Goal: Transaction & Acquisition: Purchase product/service

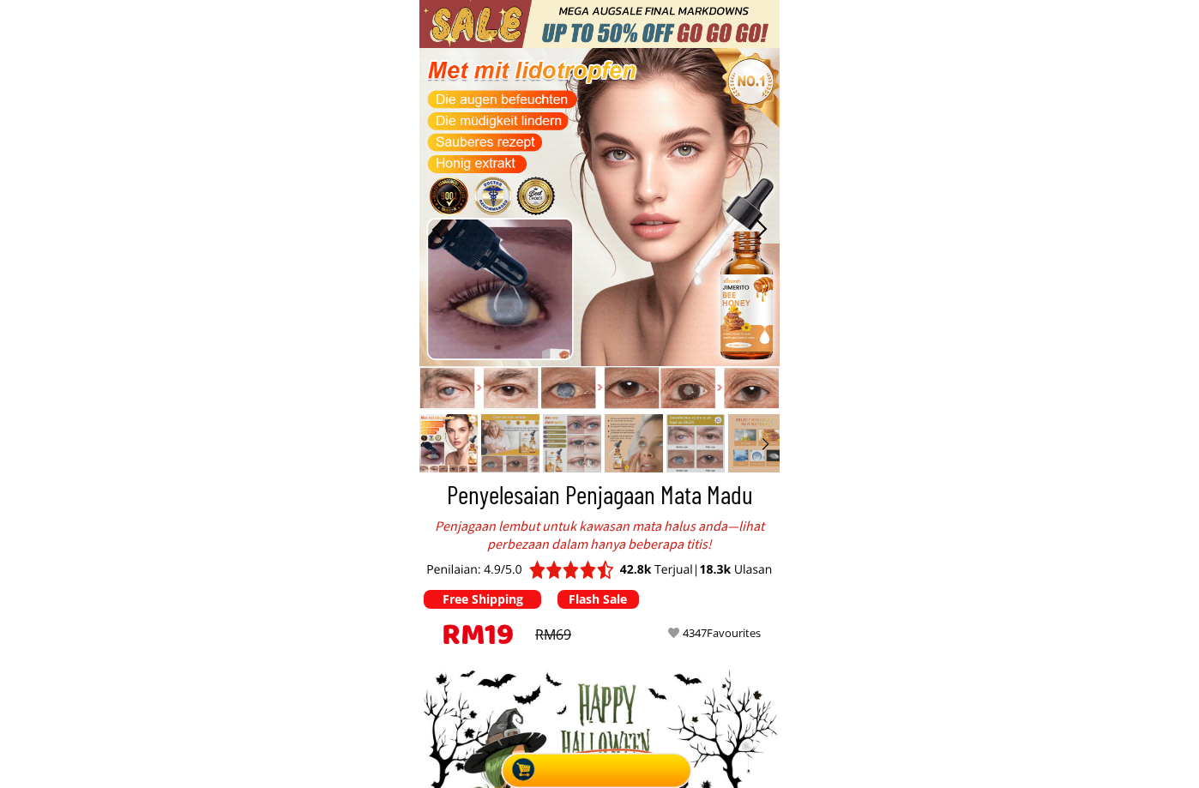
click at [627, 762] on div at bounding box center [600, 766] width 200 height 43
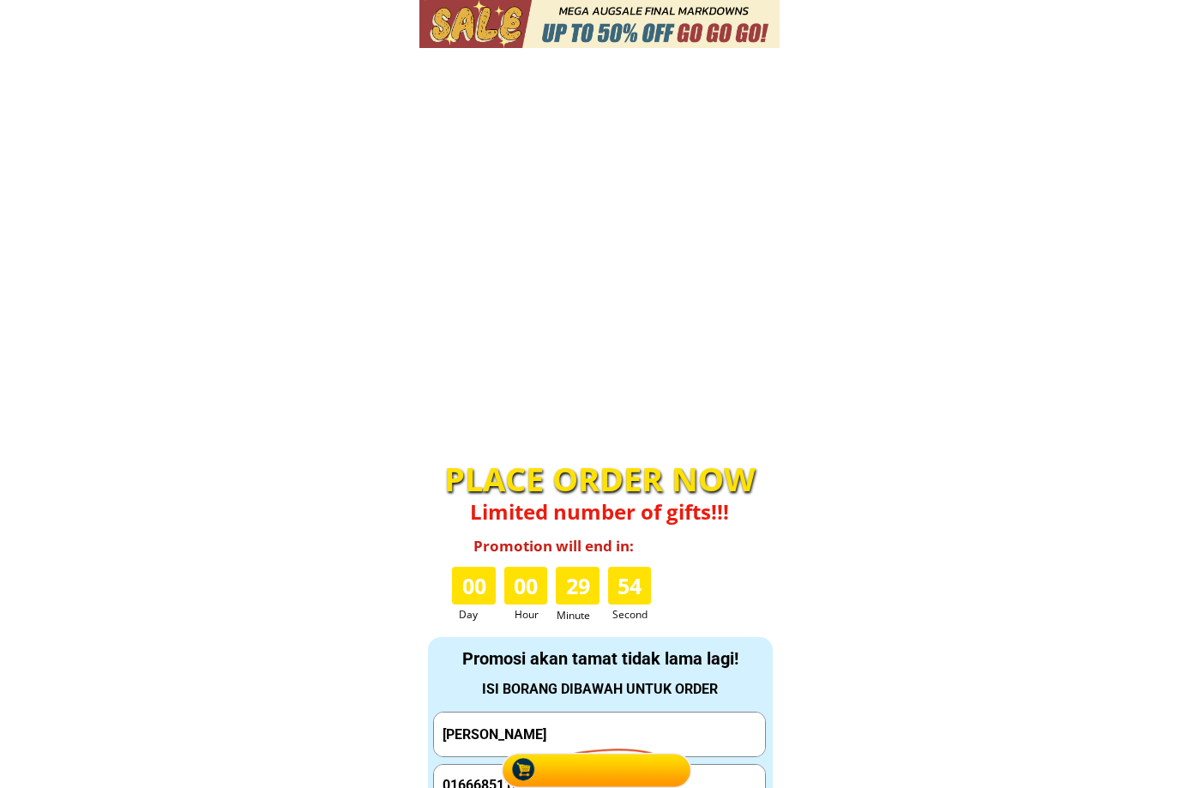
scroll to position [5658, 0]
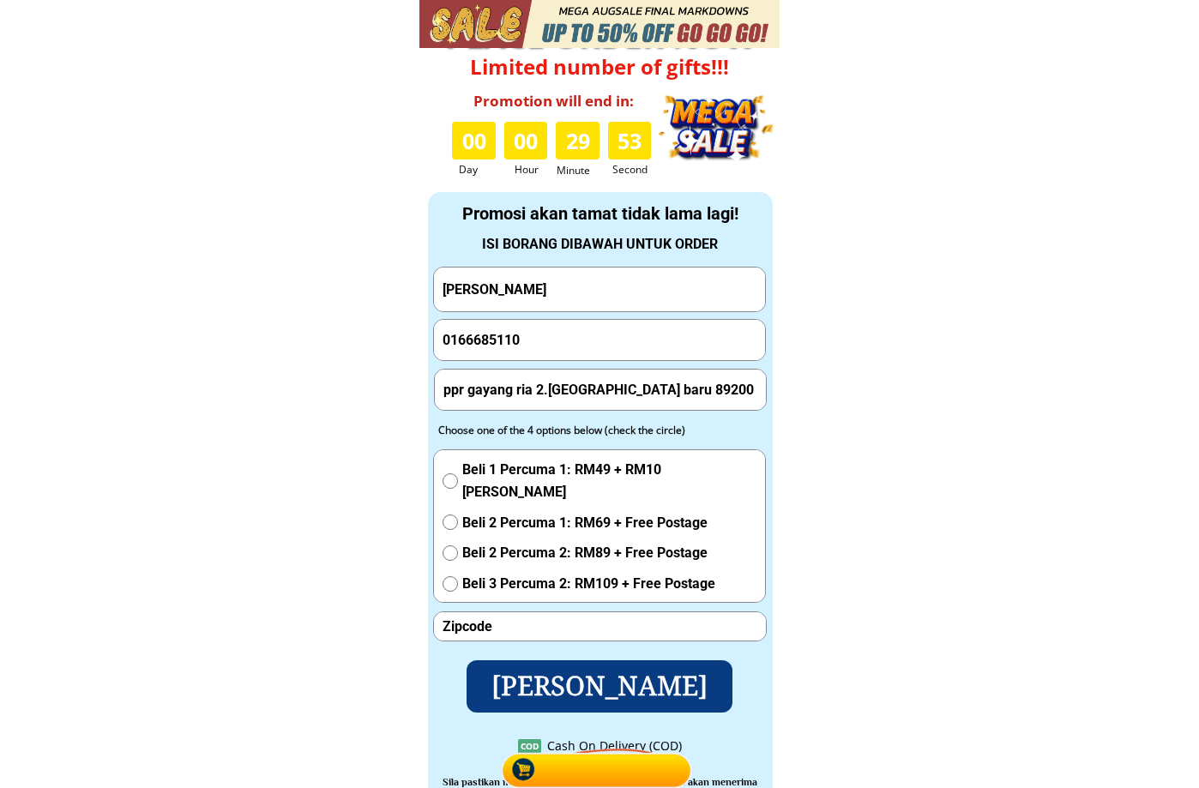
click at [607, 299] on input "junaidah binti mumin" at bounding box center [599, 290] width 323 height 44
paste input "Sahawi"
type input "Sahawi"
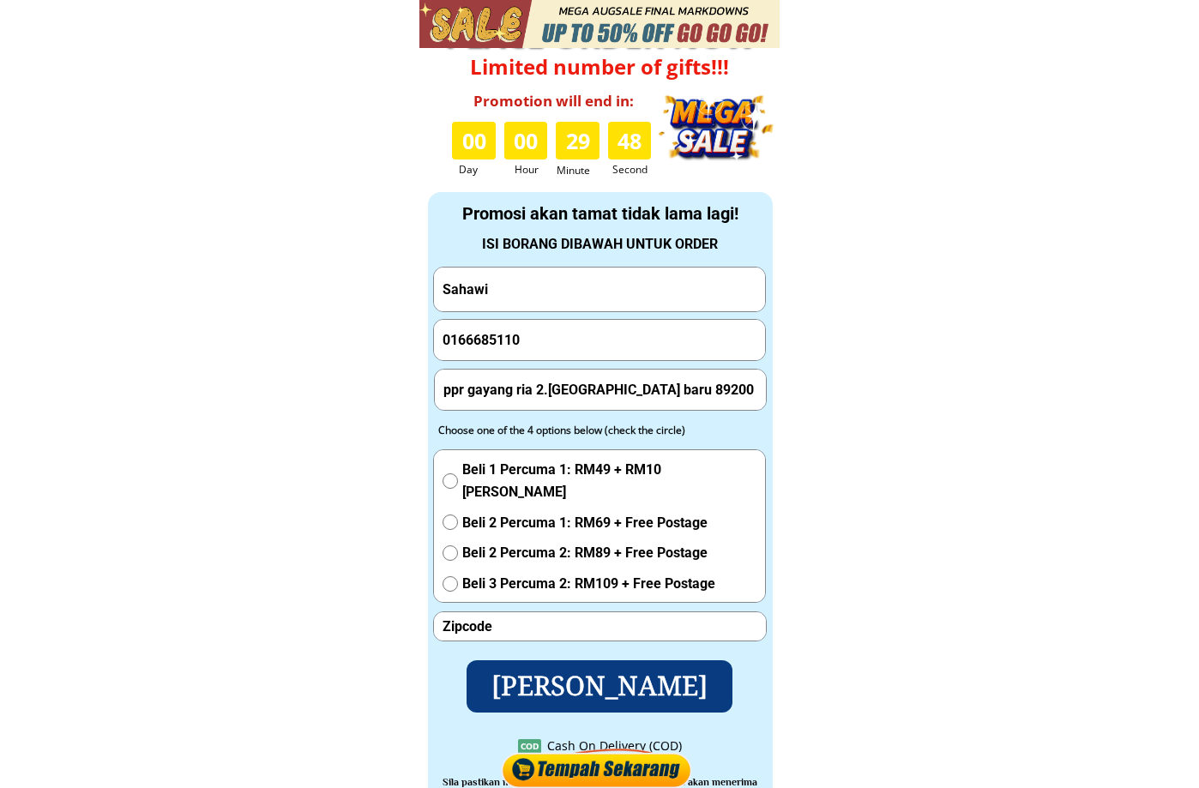
click at [557, 341] on input "0166685110" at bounding box center [599, 340] width 323 height 41
click at [558, 341] on input "0166685110" at bounding box center [599, 340] width 323 height 41
paste input "112952154"
type input "01112952154"
click at [595, 384] on input "ppr gayang ria 2.jalan kampung karambunai baru 89200 tuaran sabah" at bounding box center [600, 390] width 323 height 40
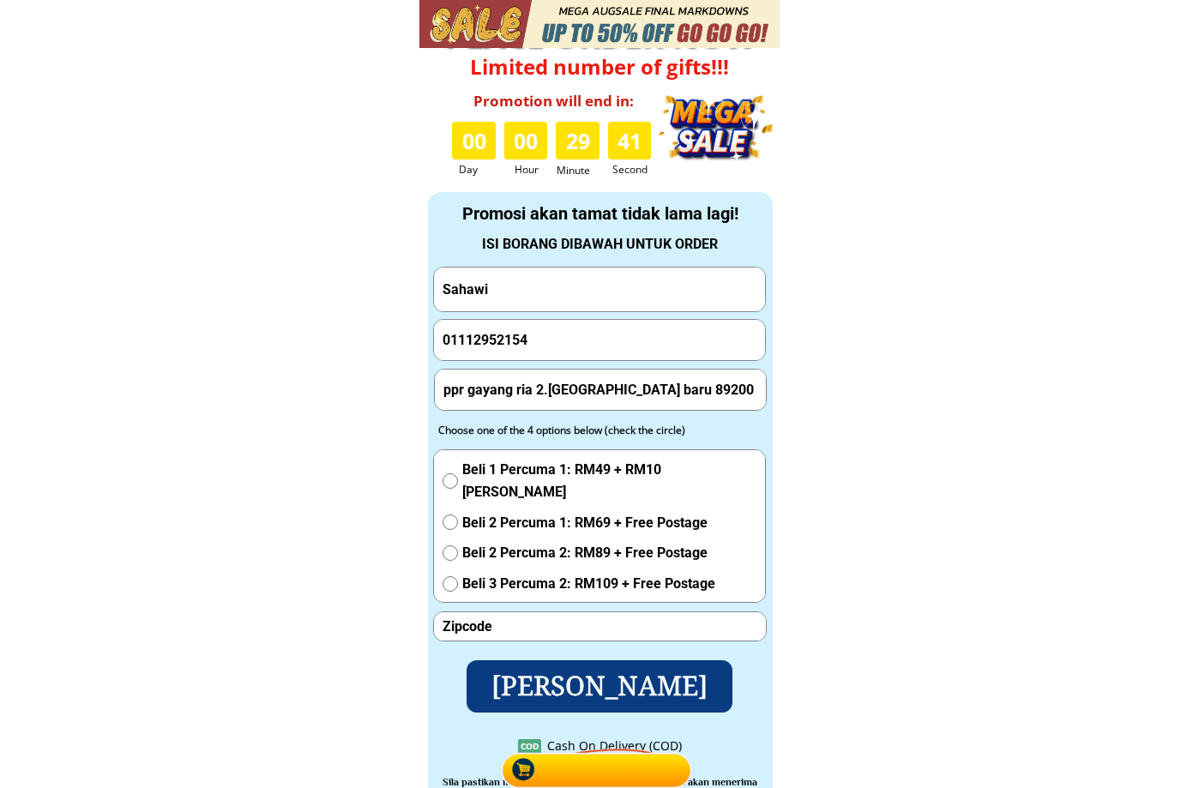
click at [595, 384] on input "ppr gayang ria 2.jalan kampung karambunai baru 89200 tuaran sabah" at bounding box center [600, 390] width 323 height 40
click at [595, 383] on input "ppr gayang ria 2.jalan kampung karambunai baru 89200 tuaran sabah" at bounding box center [600, 390] width 323 height 40
paste input "Tapak pembinaan (zink hijau berdepan dengan restoran desa petaling) jalan 1/125…"
type input "Tapak pembinaan (zink hijau berdepan dengan restoran desa petaling) jalan 1/125…"
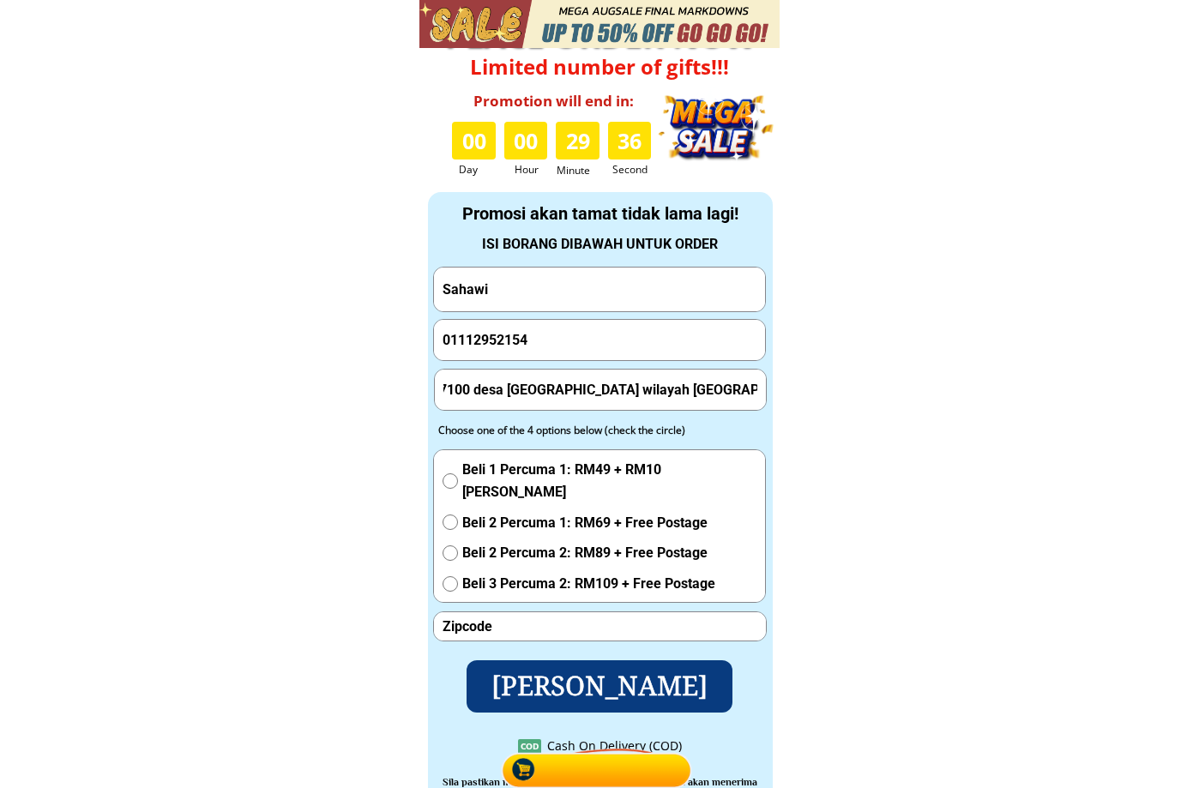
drag, startPoint x: 559, startPoint y: 397, endPoint x: 565, endPoint y: 389, distance: 9.8
click at [559, 395] on input "Tapak pembinaan (zink hijau berdepan dengan restoran desa petaling) jalan 1/125…" at bounding box center [600, 390] width 323 height 40
drag, startPoint x: 580, startPoint y: 383, endPoint x: 424, endPoint y: 392, distance: 156.4
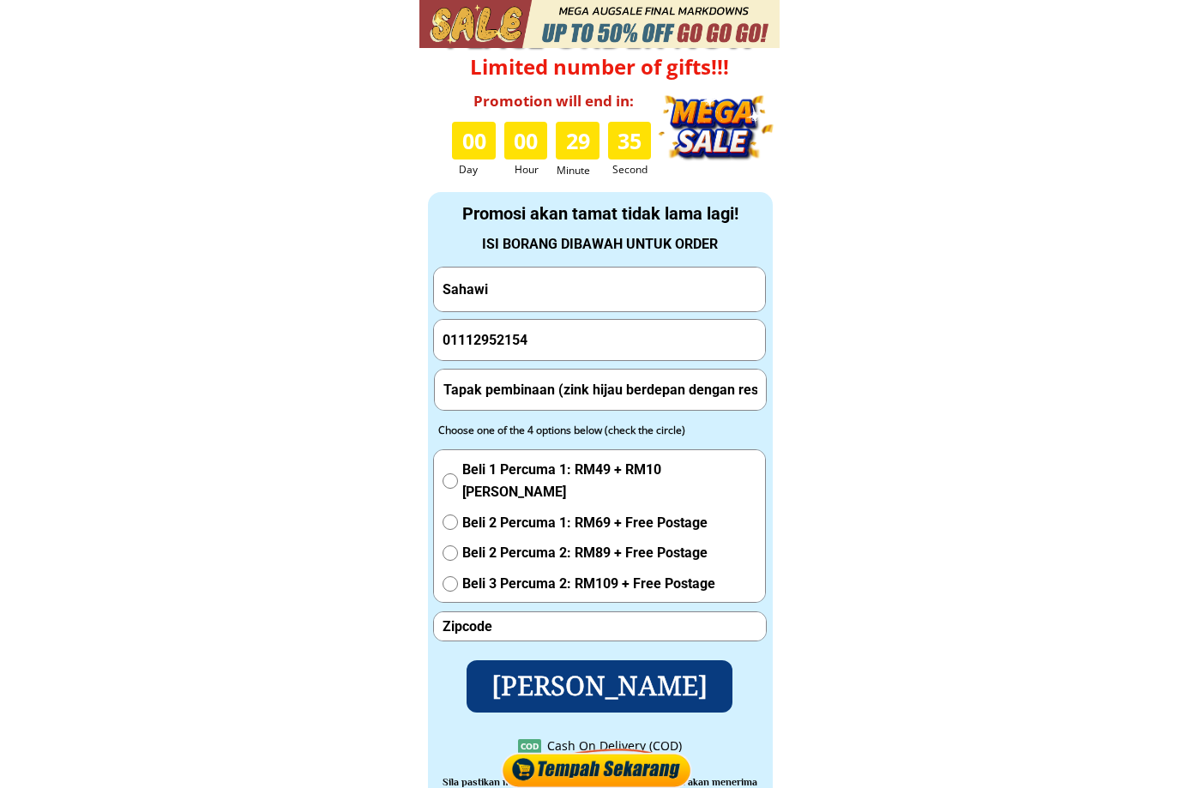
click at [623, 388] on input "Tapak pembinaan (zink hijau berdepan dengan restoran desa petaling) jalan 1/125…" at bounding box center [600, 390] width 323 height 40
click at [492, 475] on span "Beli 1 Percuma 1: RM49 + RM10 [PERSON_NAME]" at bounding box center [609, 481] width 294 height 44
radio input "true"
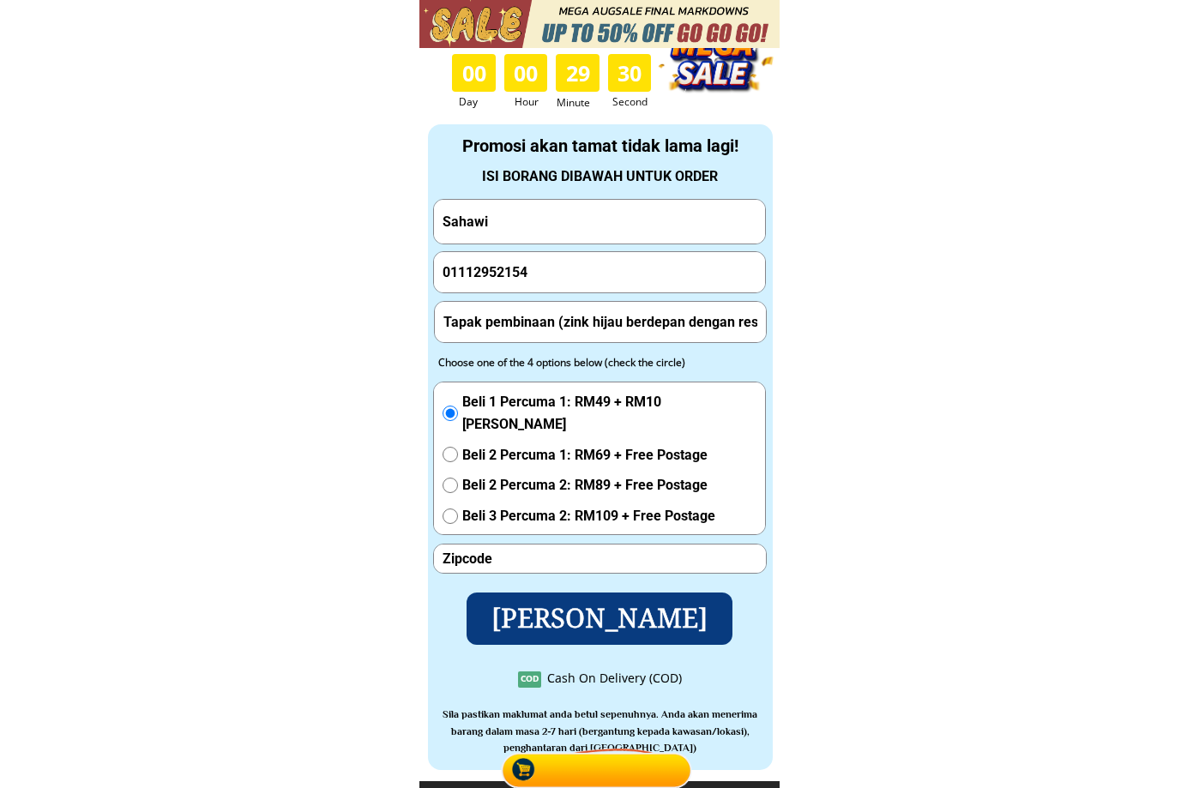
scroll to position [5802, 0]
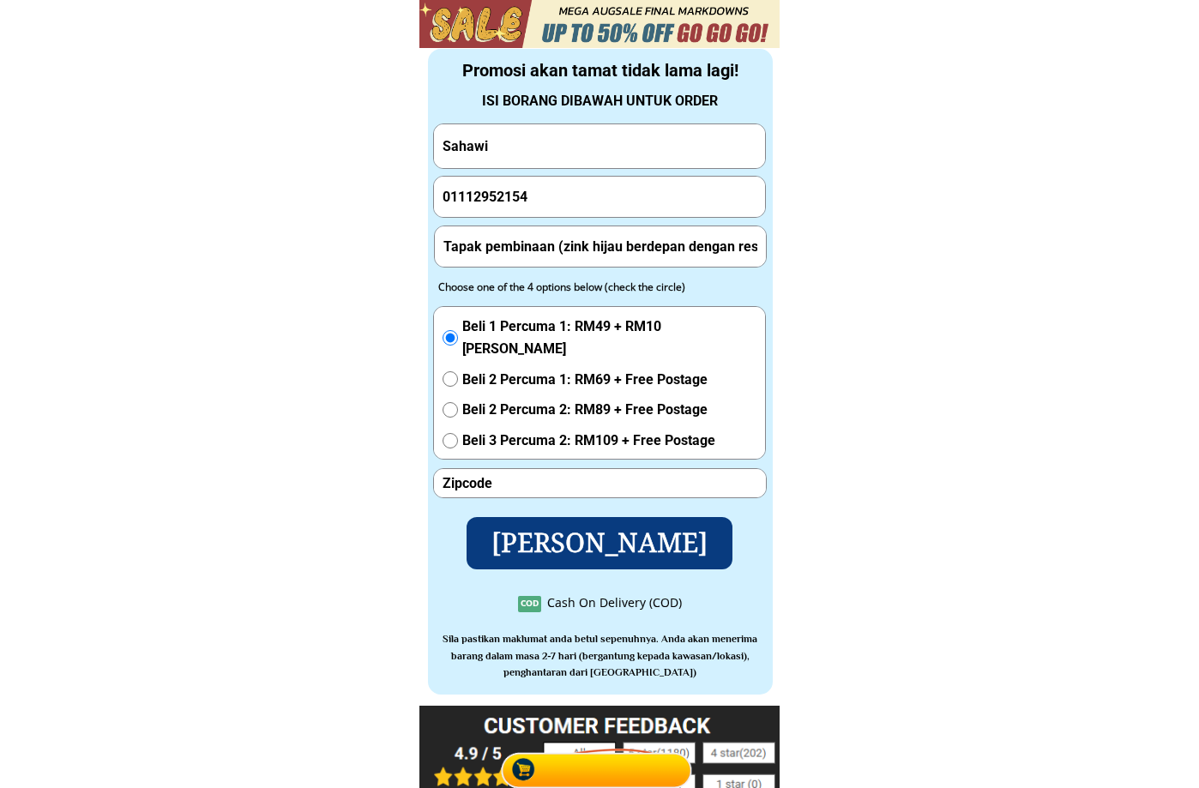
click at [544, 481] on input "number" at bounding box center [599, 483] width 323 height 28
click at [579, 554] on p "[PERSON_NAME]" at bounding box center [599, 543] width 287 height 57
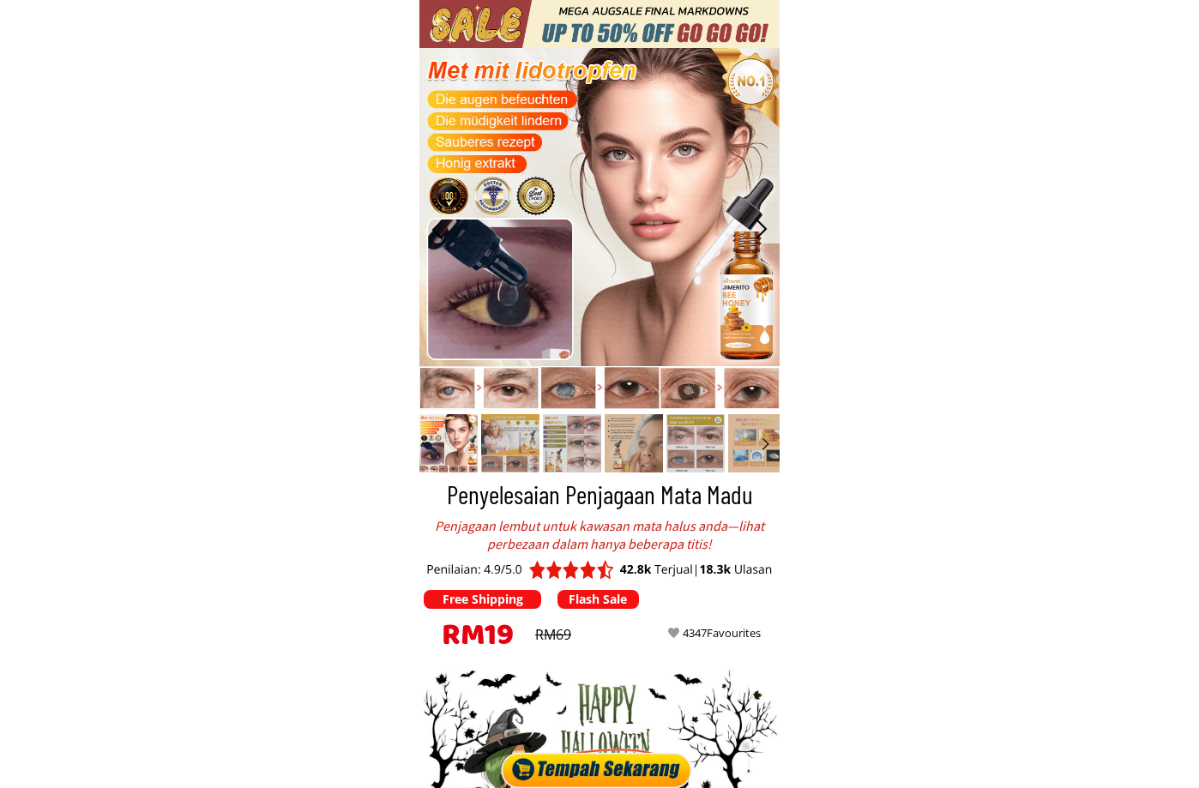
click at [659, 780] on div at bounding box center [600, 766] width 200 height 43
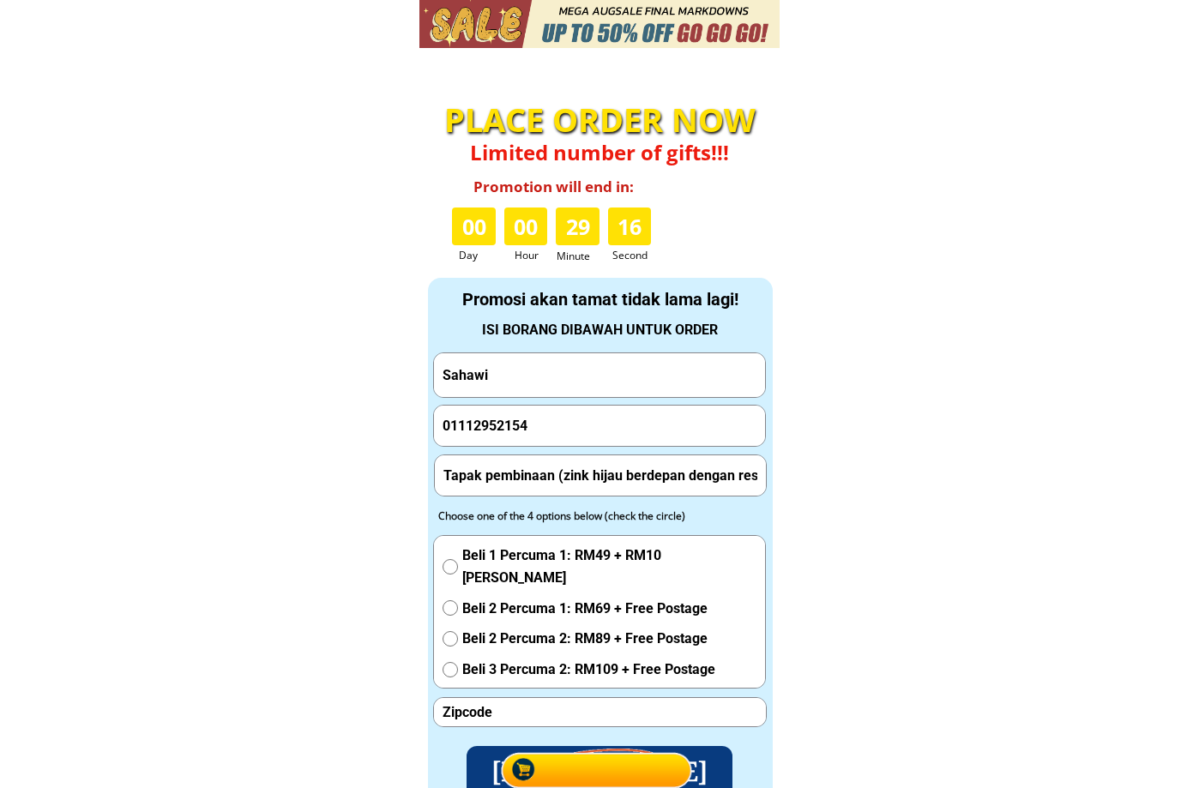
scroll to position [5658, 0]
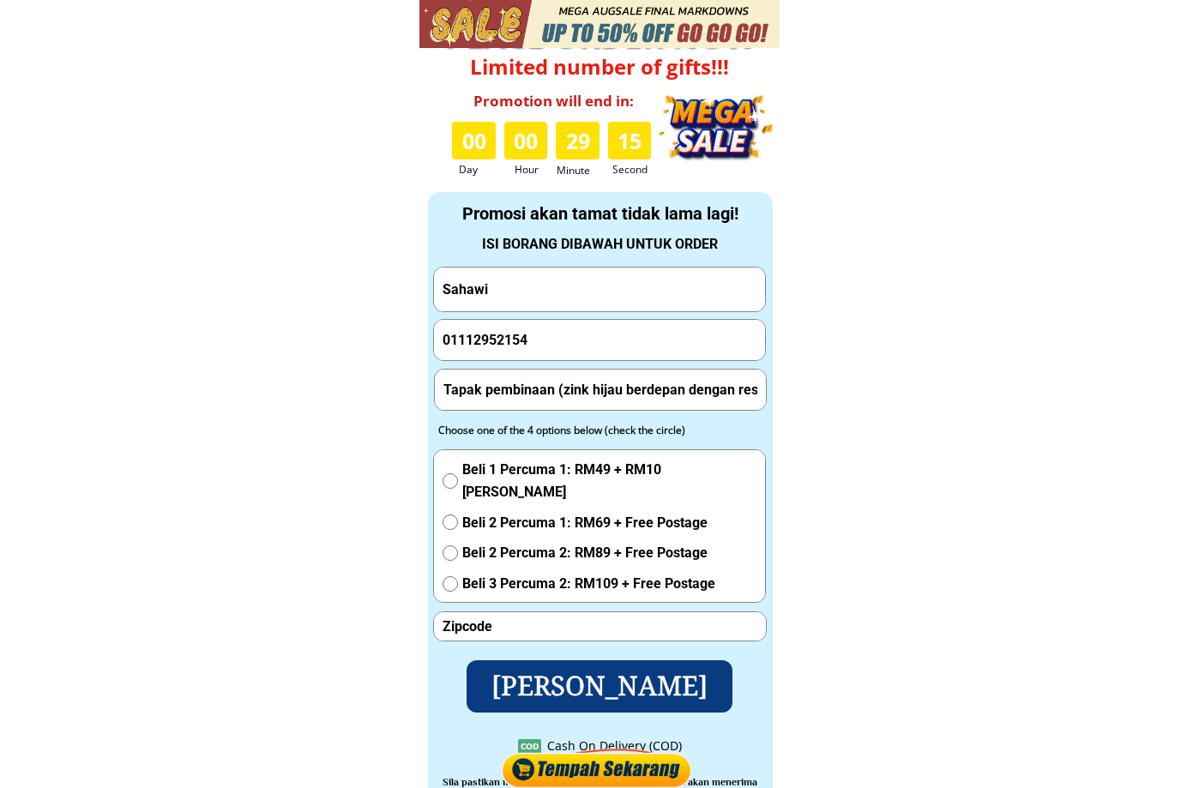
click at [600, 307] on input "Sahawi" at bounding box center [599, 290] width 323 height 44
paste input "[PERSON_NAME]"
type input "[PERSON_NAME]"
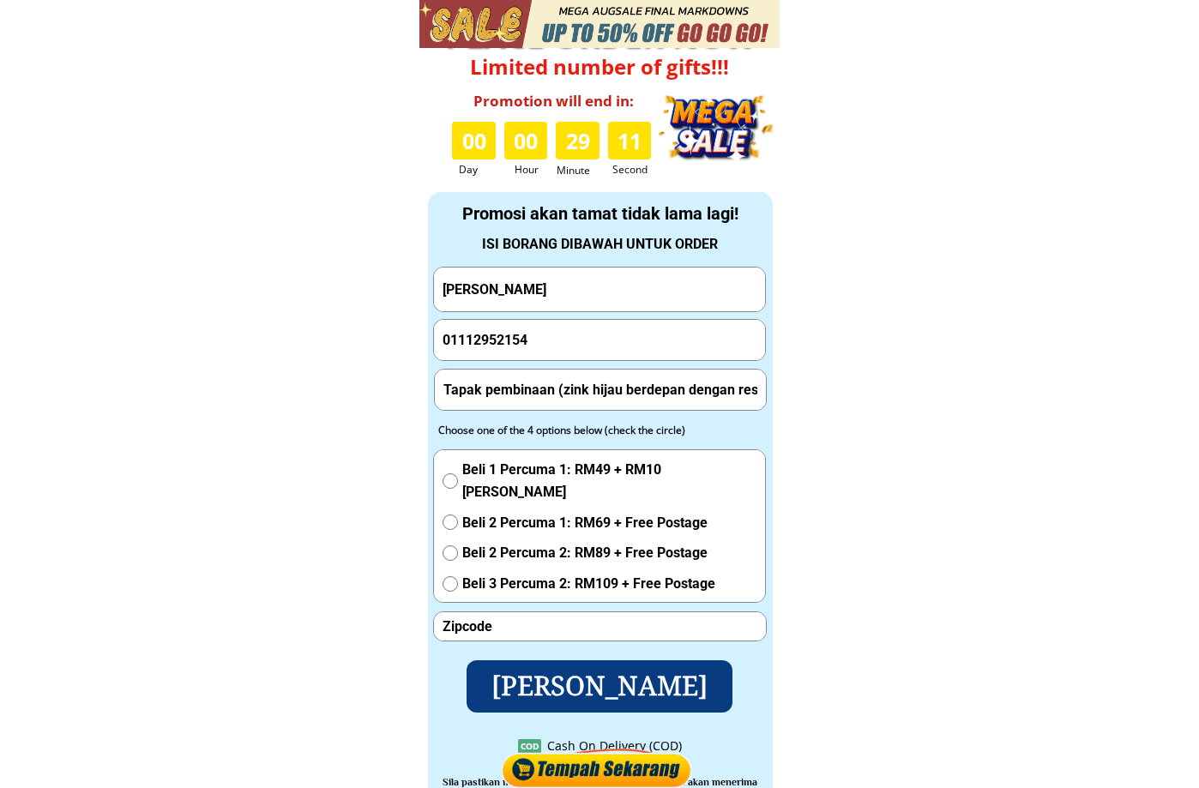
click at [612, 347] on input "01112952154" at bounding box center [599, 340] width 323 height 41
paste input "47174228"
type input "0147174228"
click at [614, 393] on input "Tapak pembinaan (zink hijau berdepan dengan restoran desa petaling) jalan 1/125…" at bounding box center [600, 390] width 323 height 40
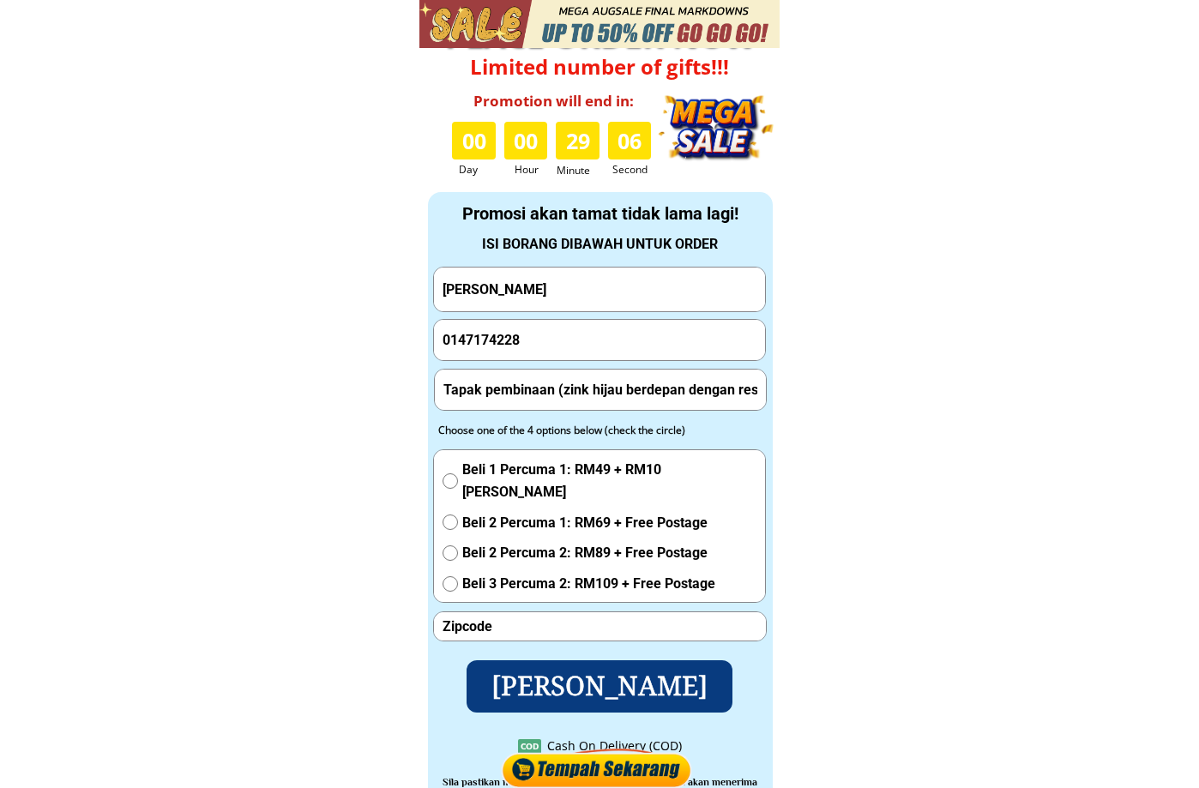
click at [614, 392] on input "Tapak pembinaan (zink hijau berdepan dengan restoran desa petaling) jalan 1/125…" at bounding box center [600, 390] width 323 height 40
click at [613, 392] on input "Tapak pembinaan (zink hijau berdepan dengan restoran desa petaling) jalan 1/125…" at bounding box center [600, 390] width 323 height 40
paste input "Kilang ais letat [PERSON_NAME]"
type input "Kilang ais letat Jaya sandakan"
click at [553, 479] on span "Beli 1 Percuma 1: RM49 + RM10 [PERSON_NAME]" at bounding box center [609, 481] width 294 height 44
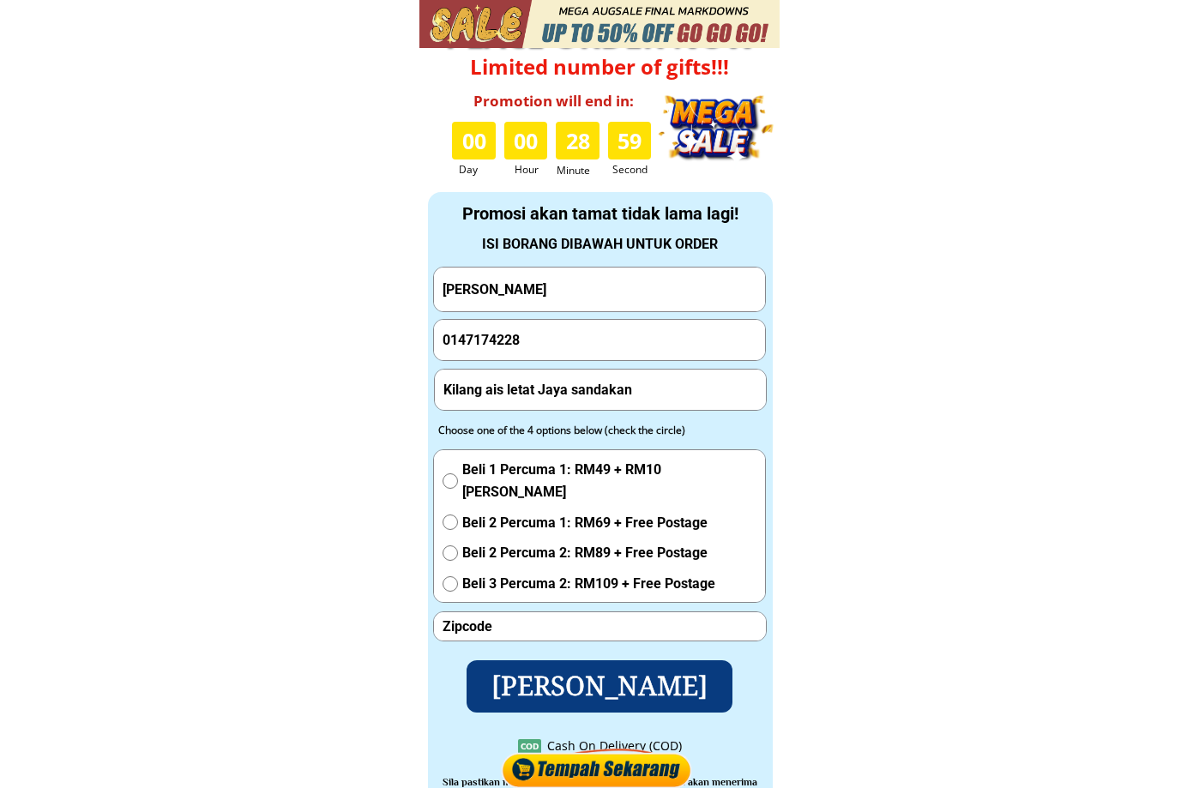
radio input "true"
click at [553, 679] on p "[PERSON_NAME]" at bounding box center [600, 686] width 278 height 55
